Goal: Find specific page/section: Find specific page/section

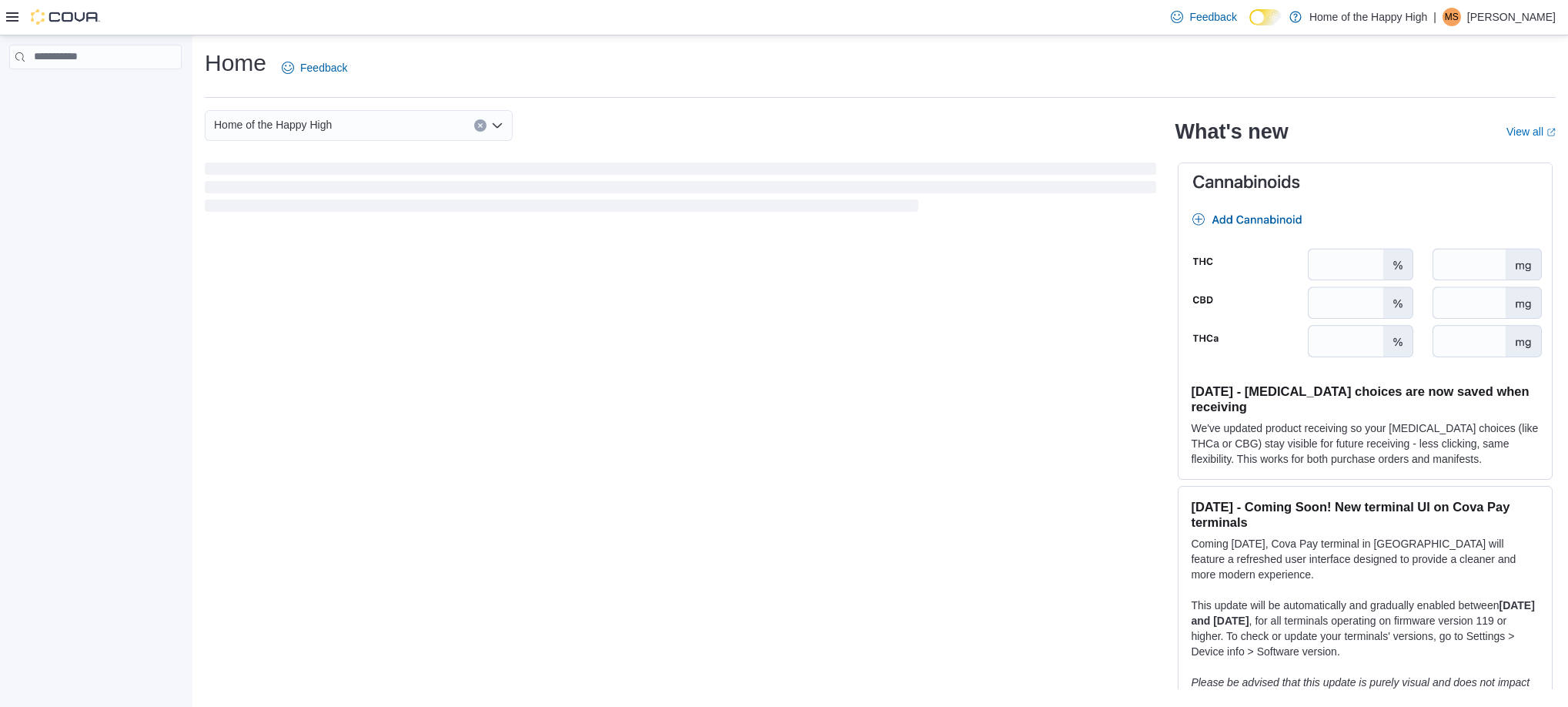
click at [1510, 19] on p "[PERSON_NAME]" at bounding box center [1511, 17] width 89 height 19
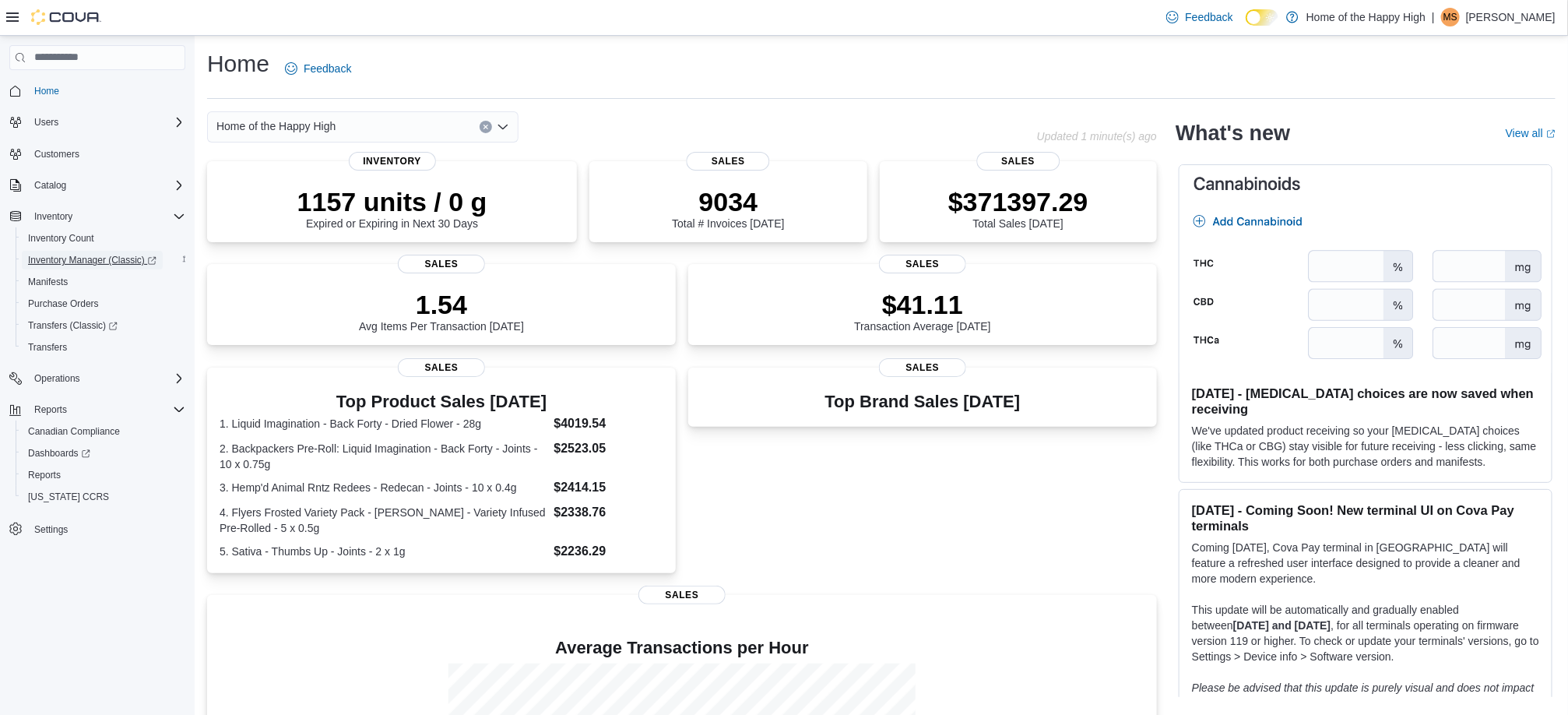
click at [56, 260] on span "Inventory Manager (Classic)" at bounding box center [92, 260] width 128 height 13
